Goal: Transaction & Acquisition: Purchase product/service

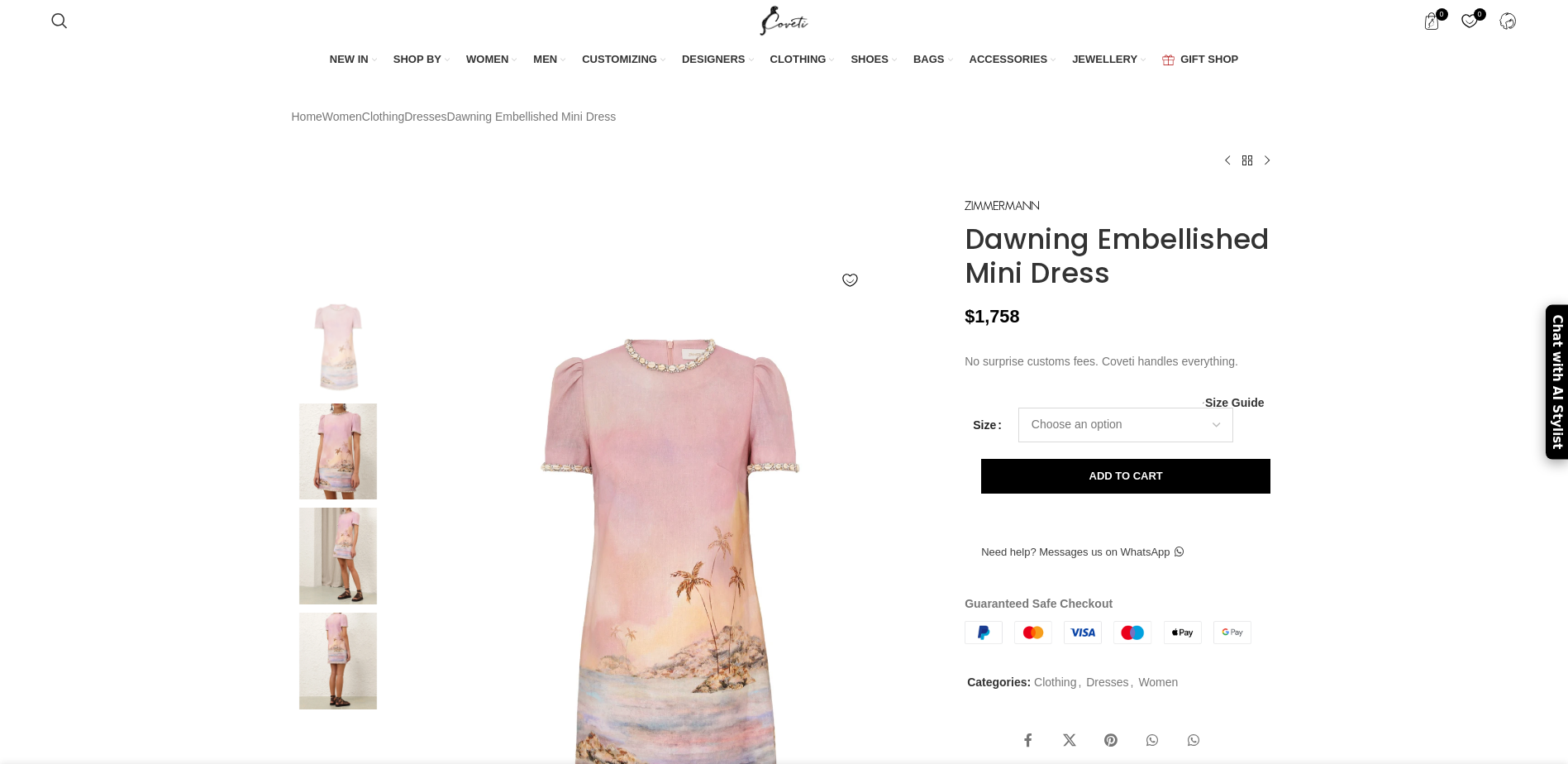
click at [1037, 442] on select "Choose an option 6 UK 8 UK 10 UK 12 UK 14 UK 16 UK" at bounding box center [1125, 424] width 215 height 35
select select "6-uk"
click at [1018, 442] on select "Choose an option 6 UK 8 UK 10 UK 12 UK 14 UK 16 UK" at bounding box center [1125, 424] width 215 height 35
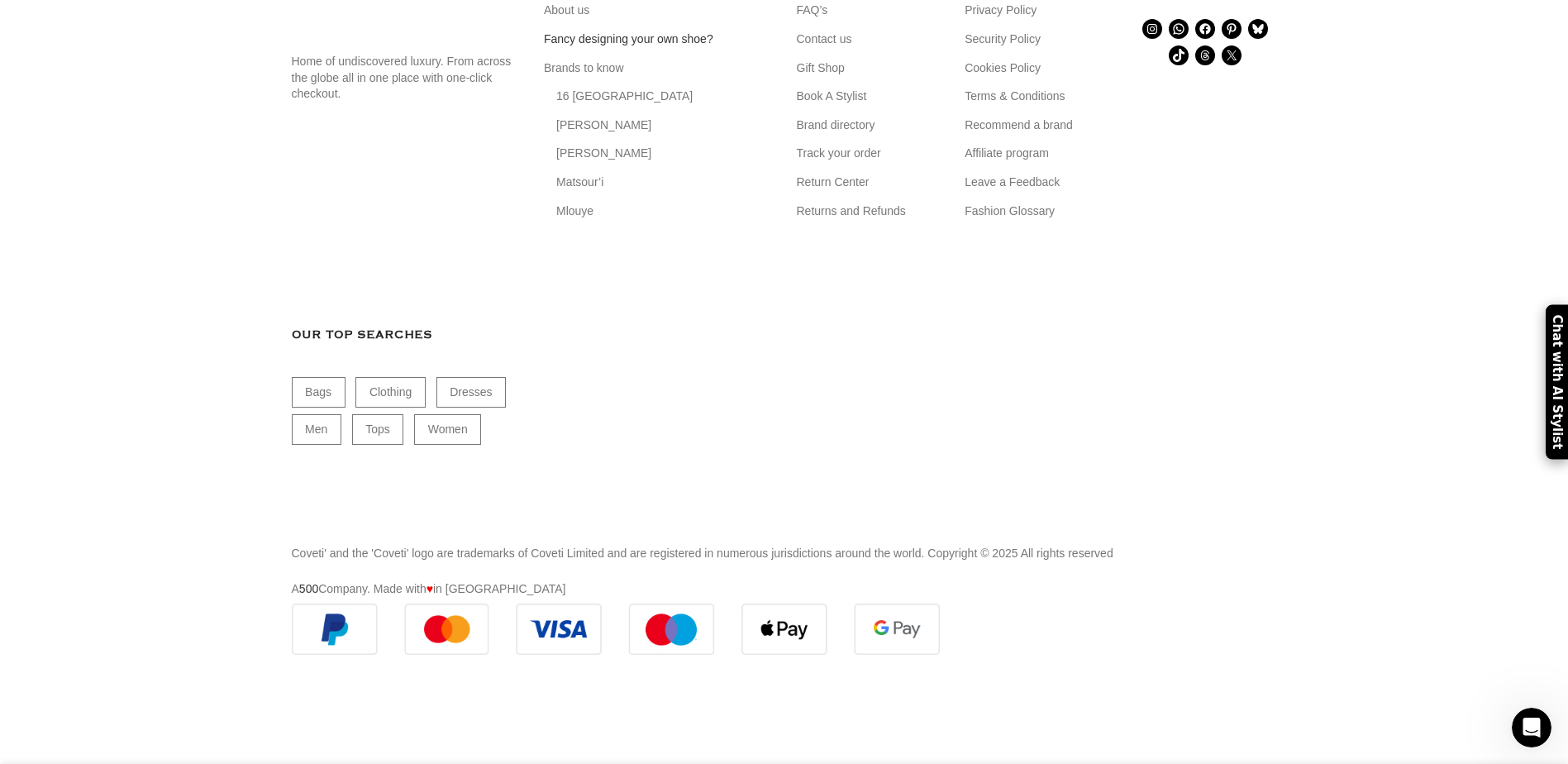
scroll to position [0, 1740]
click at [567, 20] on link "About us" at bounding box center [567, 11] width 47 height 17
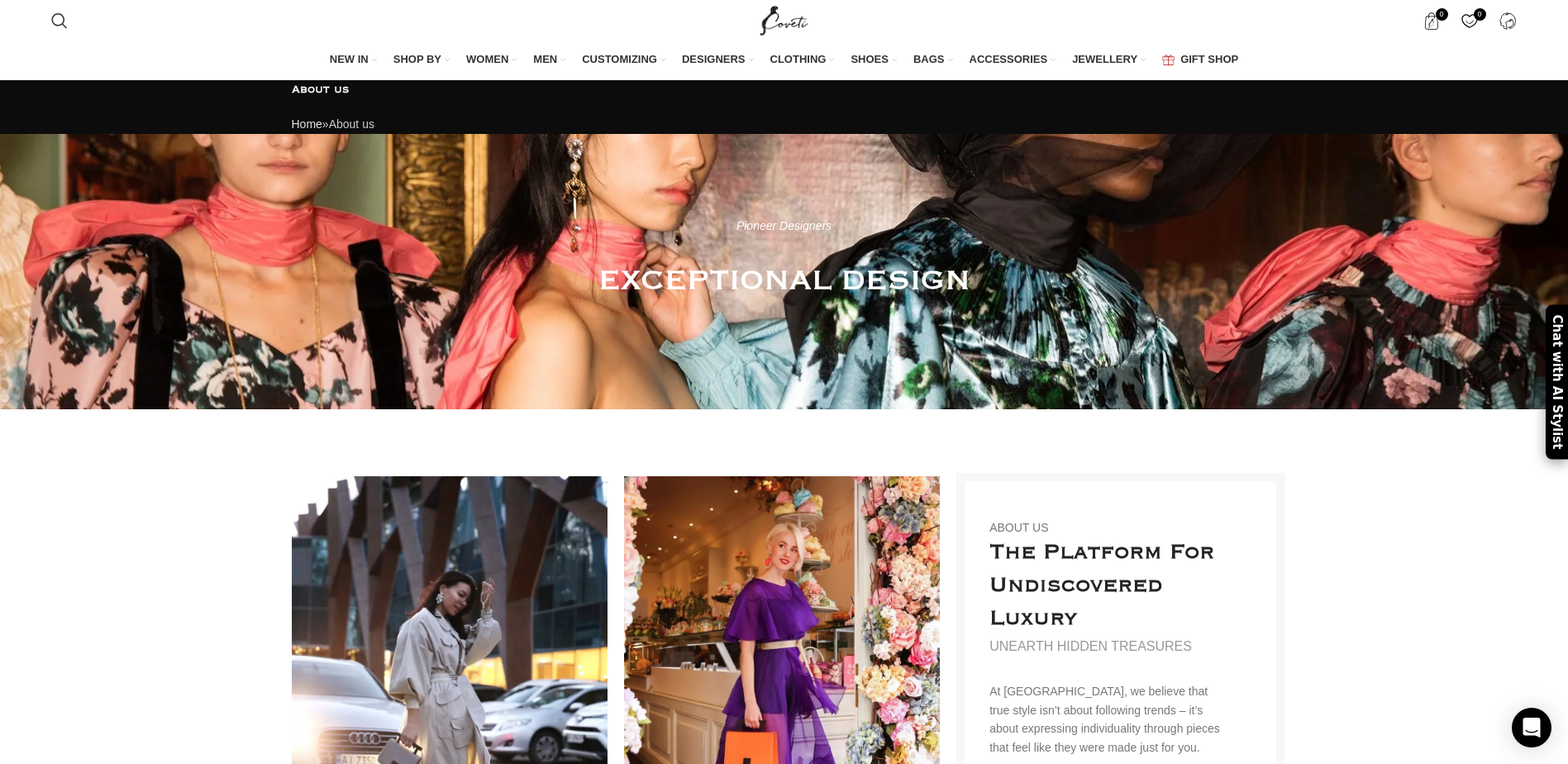
click at [778, 28] on img "Site logo" at bounding box center [784, 21] width 55 height 42
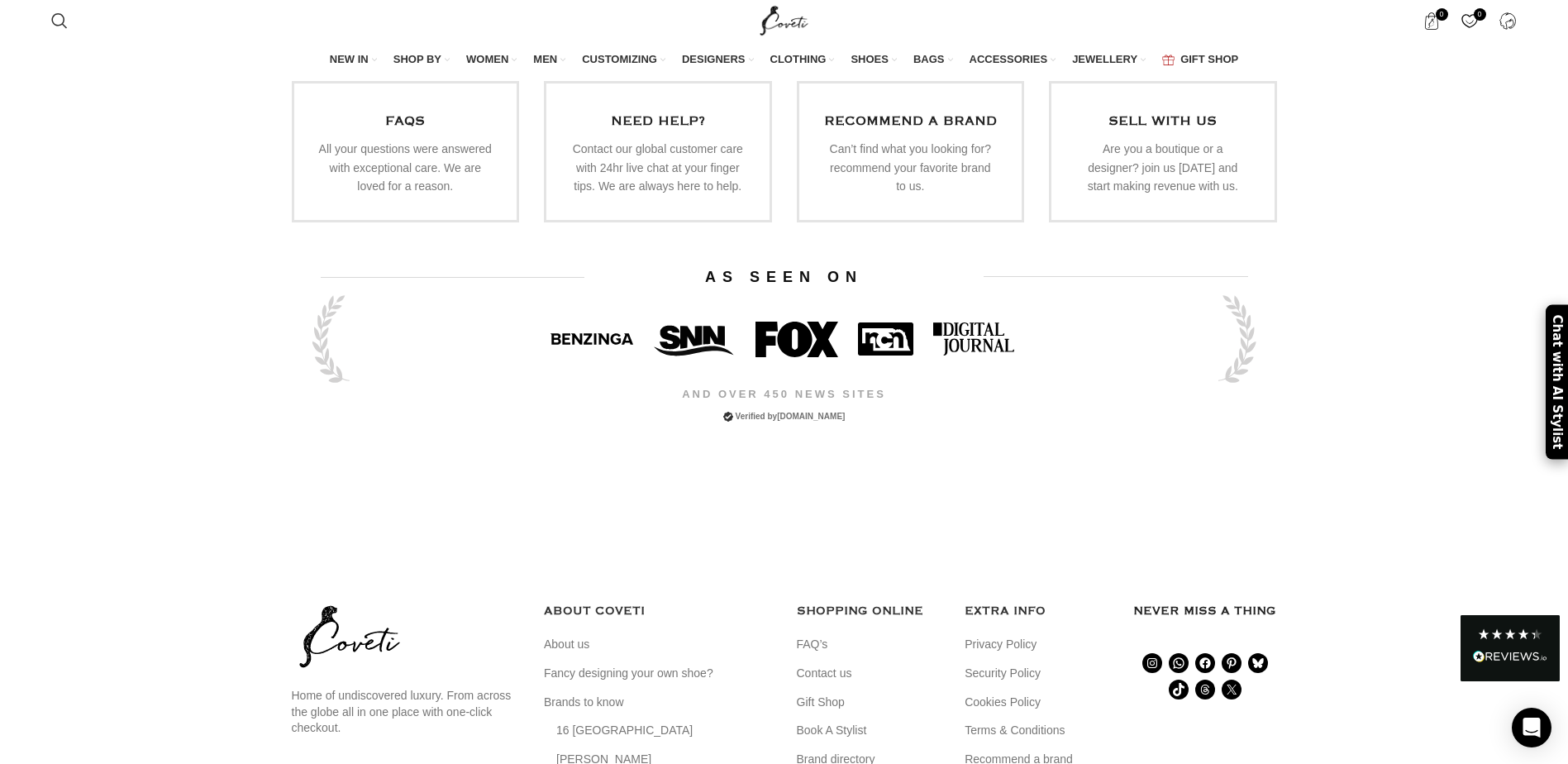
scroll to position [5455, 0]
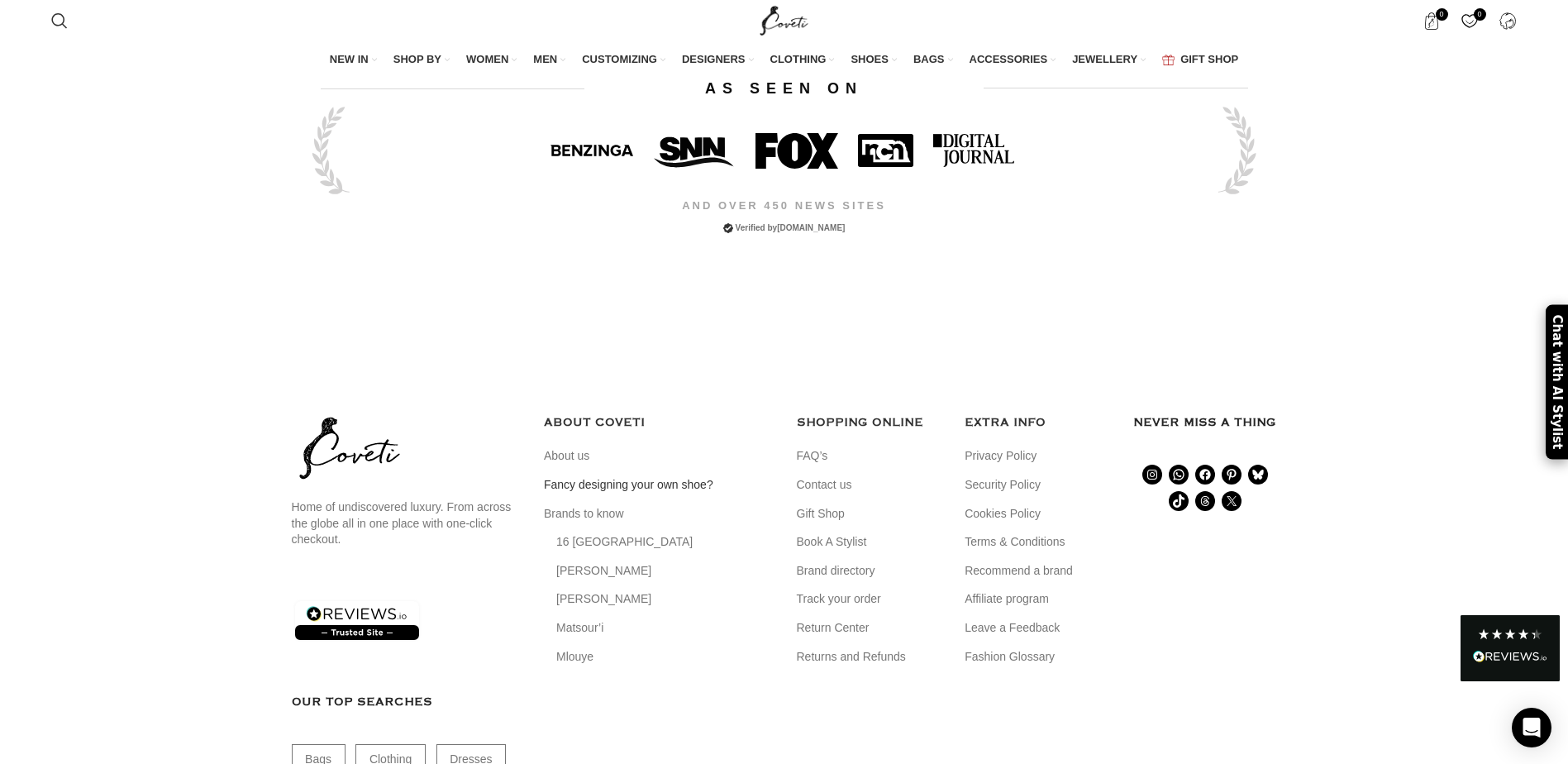
click at [672, 476] on link "Fancy designing your own shoe?" at bounding box center [629, 484] width 171 height 17
